Goal: Find specific page/section: Find specific page/section

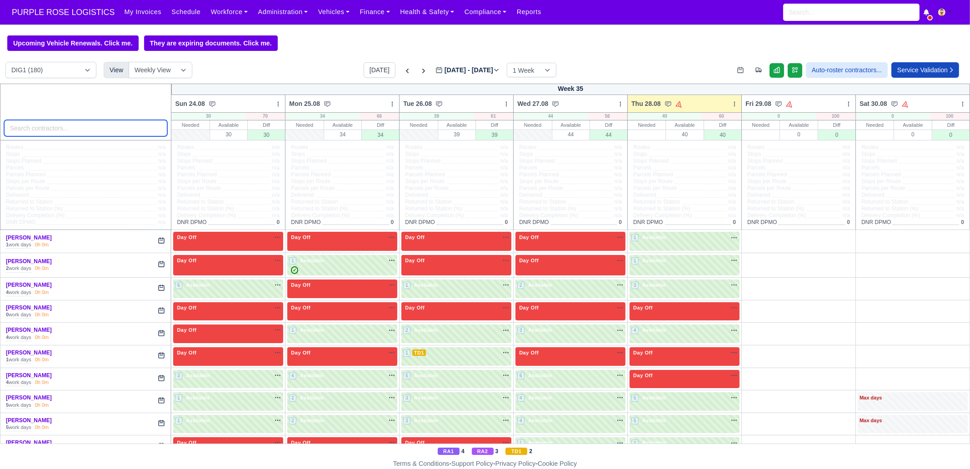
click at [82, 128] on input "search" at bounding box center [86, 128] width 164 height 16
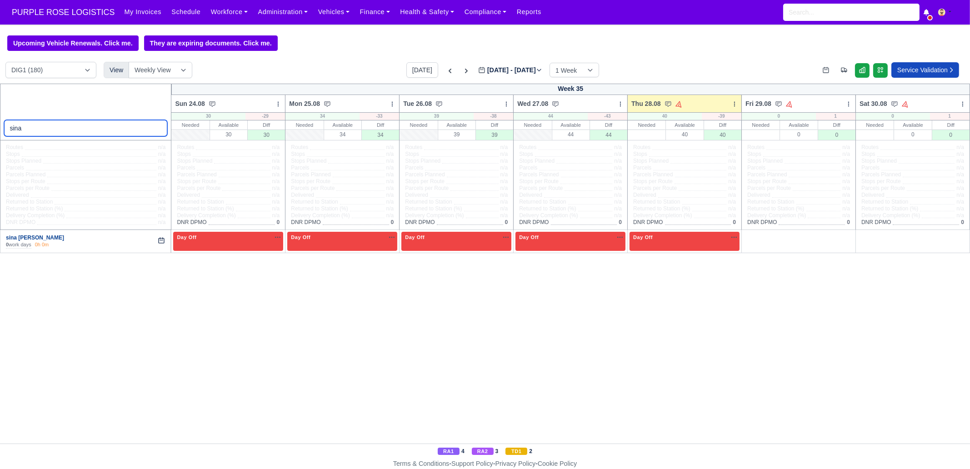
type input "sina"
click at [16, 238] on link "sina [PERSON_NAME]" at bounding box center [35, 238] width 58 height 6
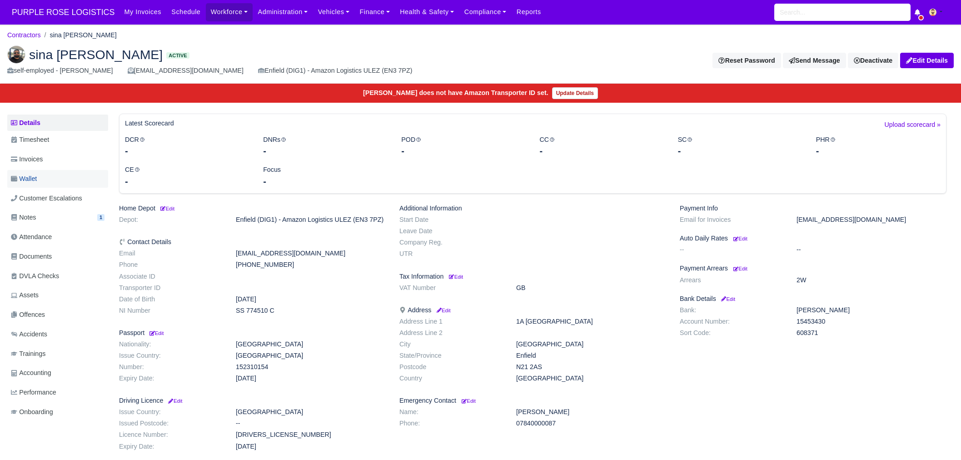
click at [43, 178] on link "Wallet" at bounding box center [57, 179] width 101 height 18
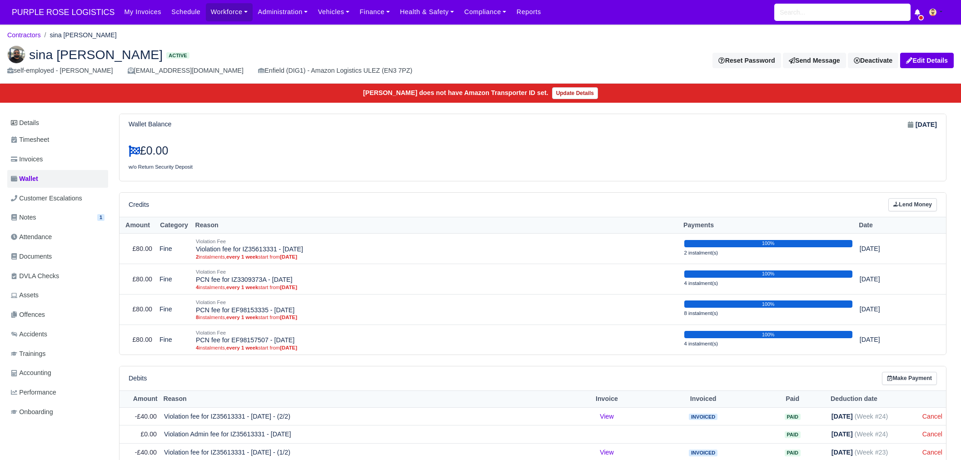
click at [54, 163] on link "Invoices" at bounding box center [57, 159] width 101 height 18
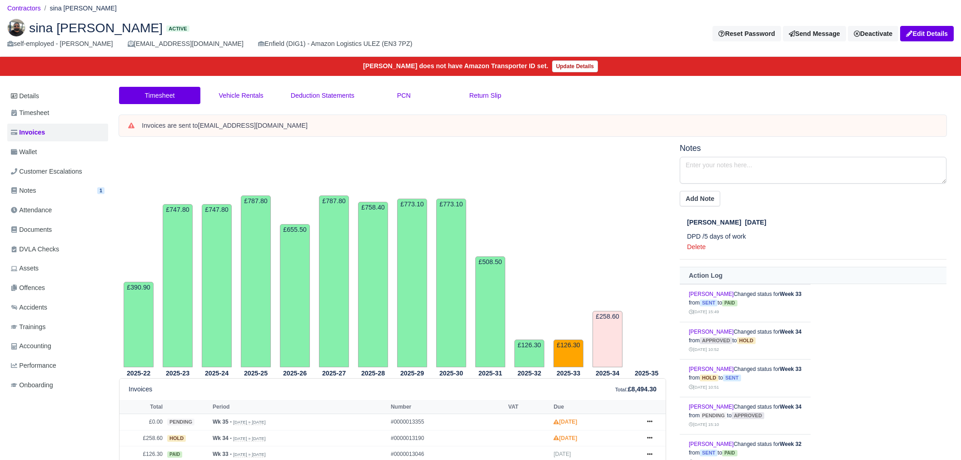
scroll to position [170, 0]
